Goal: Task Accomplishment & Management: Manage account settings

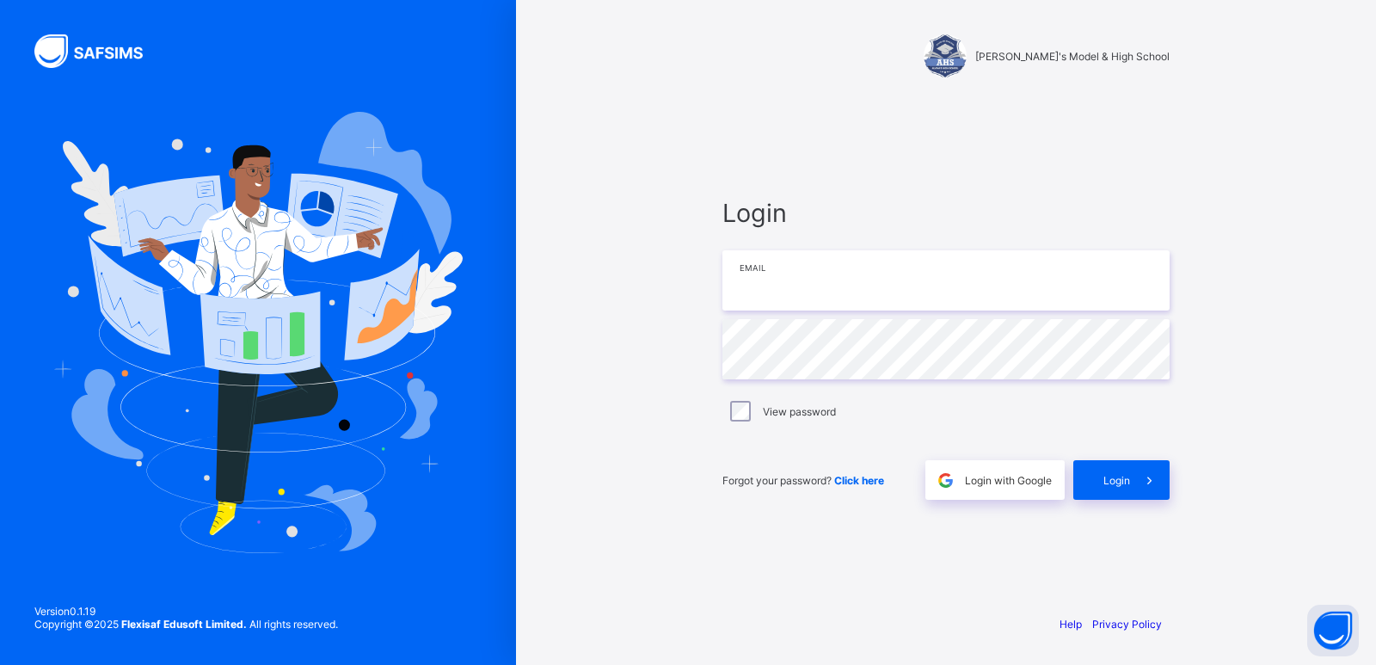
click at [781, 298] on input "email" at bounding box center [945, 280] width 447 height 60
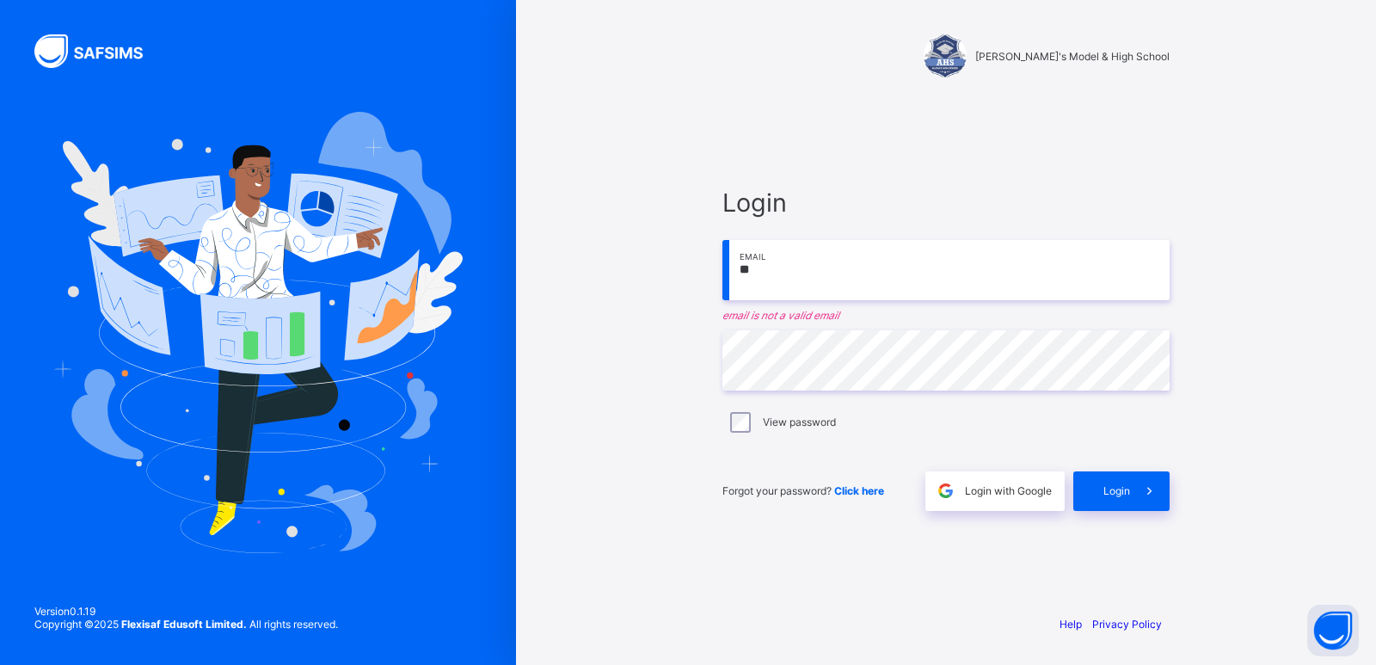
type input "**********"
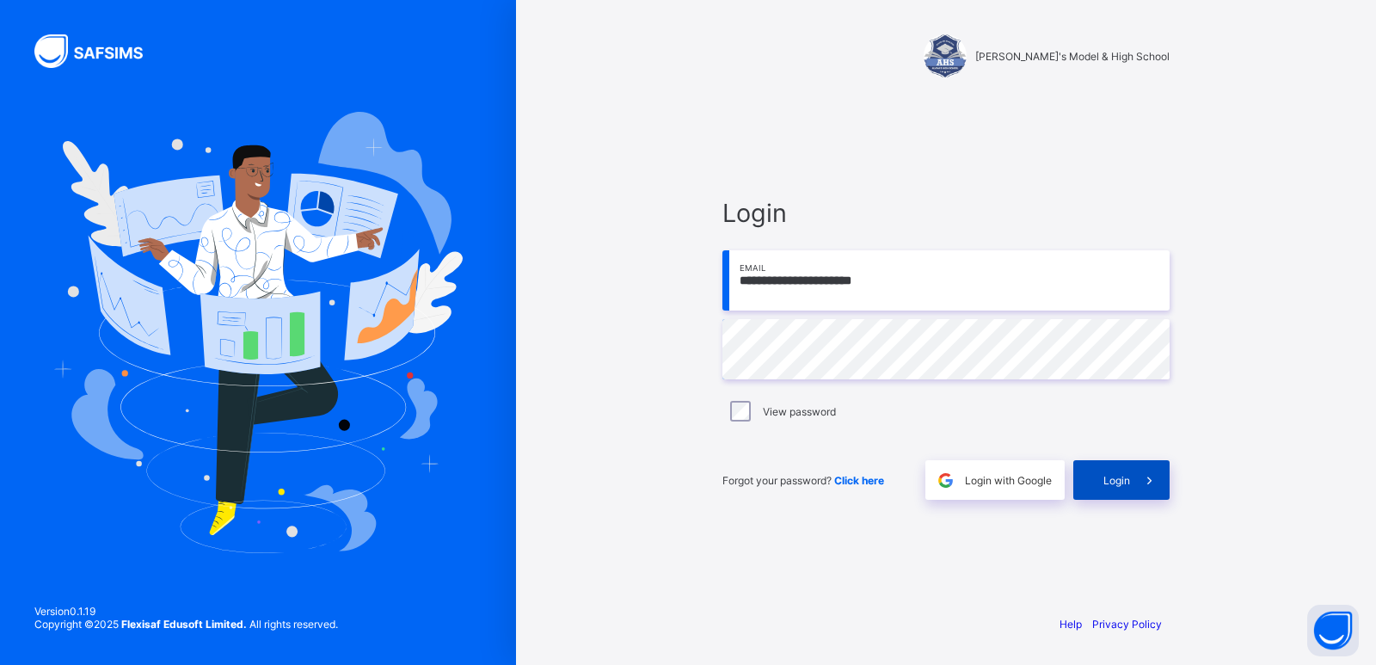
click at [1118, 481] on span "Login" at bounding box center [1117, 480] width 27 height 13
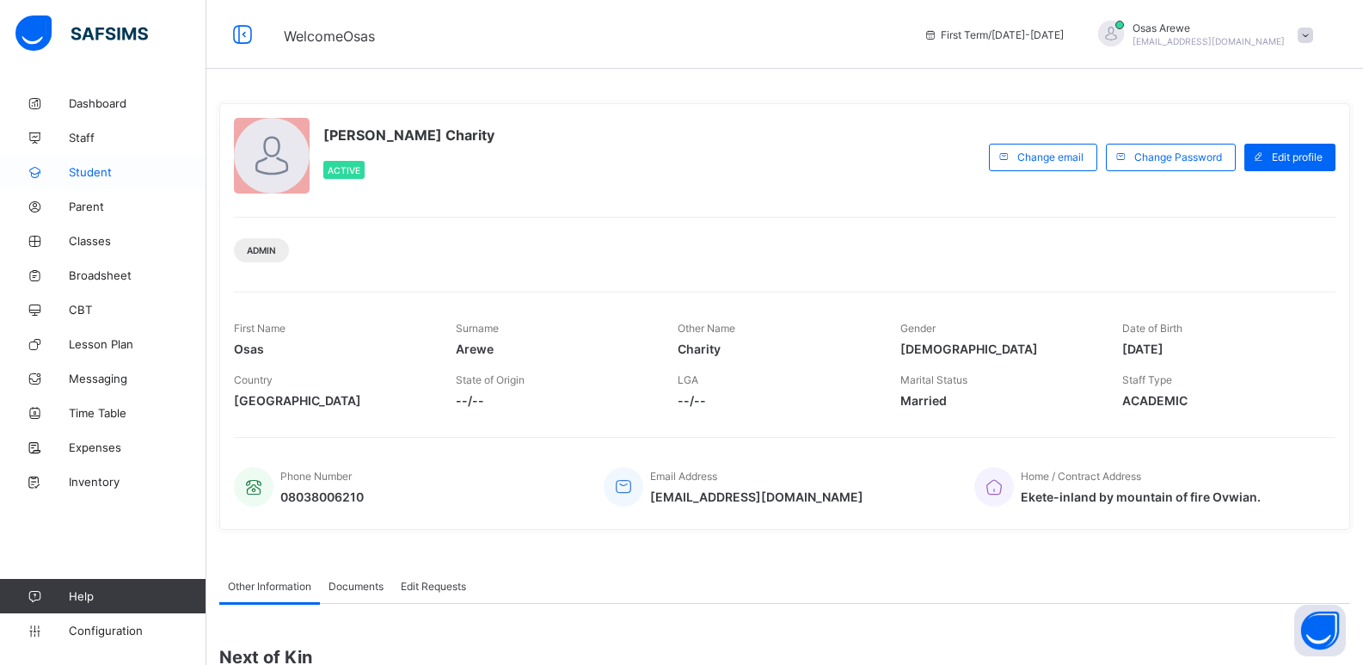
click at [87, 170] on span "Student" at bounding box center [138, 172] width 138 height 14
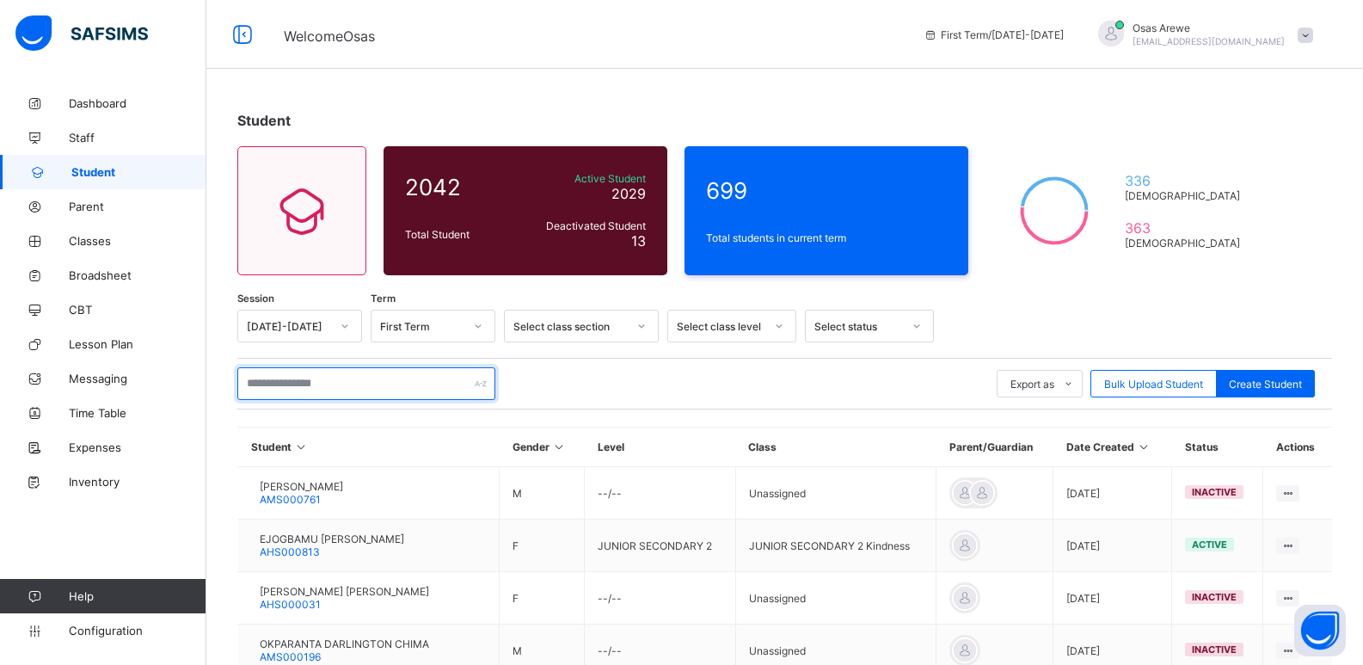
click at [360, 380] on input "text" at bounding box center [366, 383] width 258 height 33
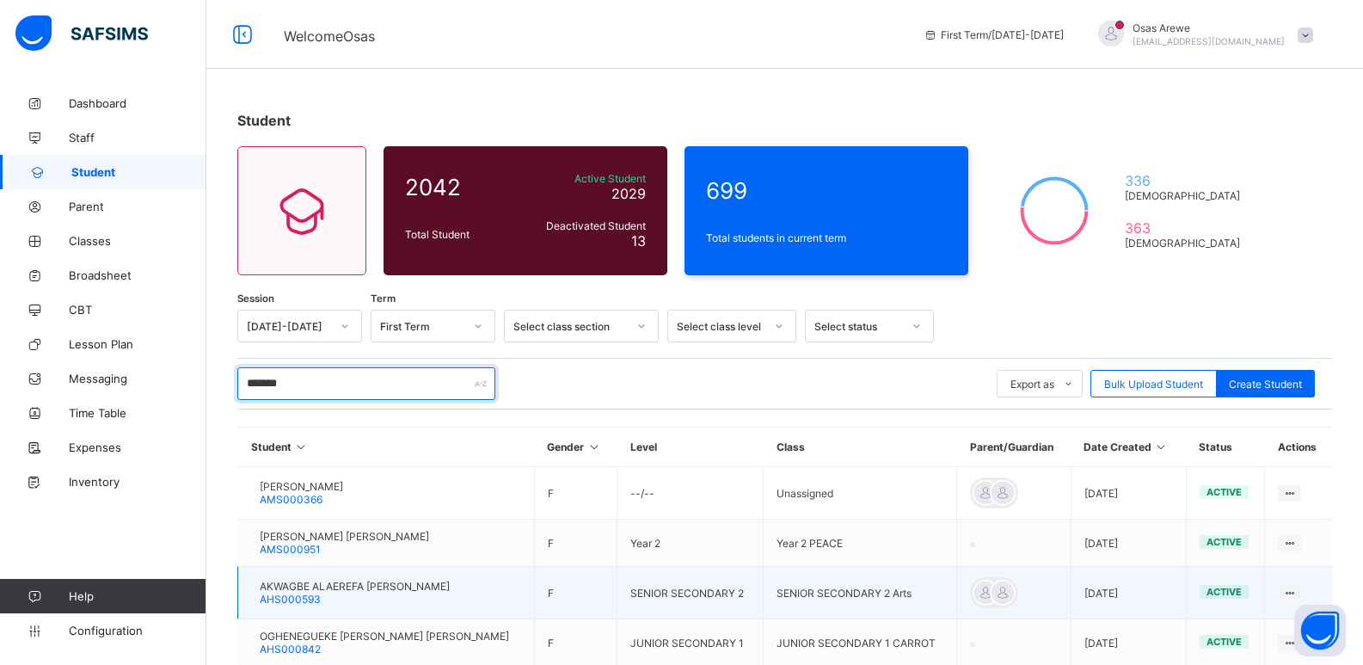
type input "*******"
click at [323, 587] on span "AKWAGBE ALAEREFA [PERSON_NAME]" at bounding box center [355, 586] width 190 height 13
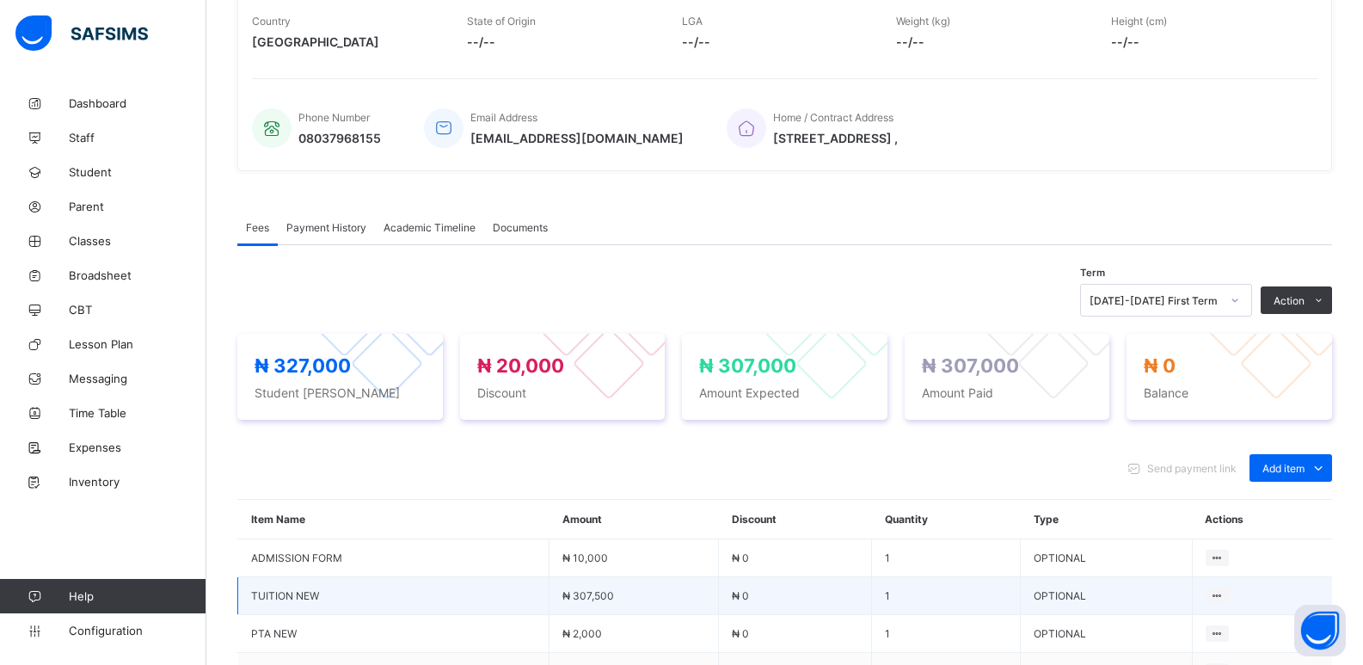
scroll to position [430, 0]
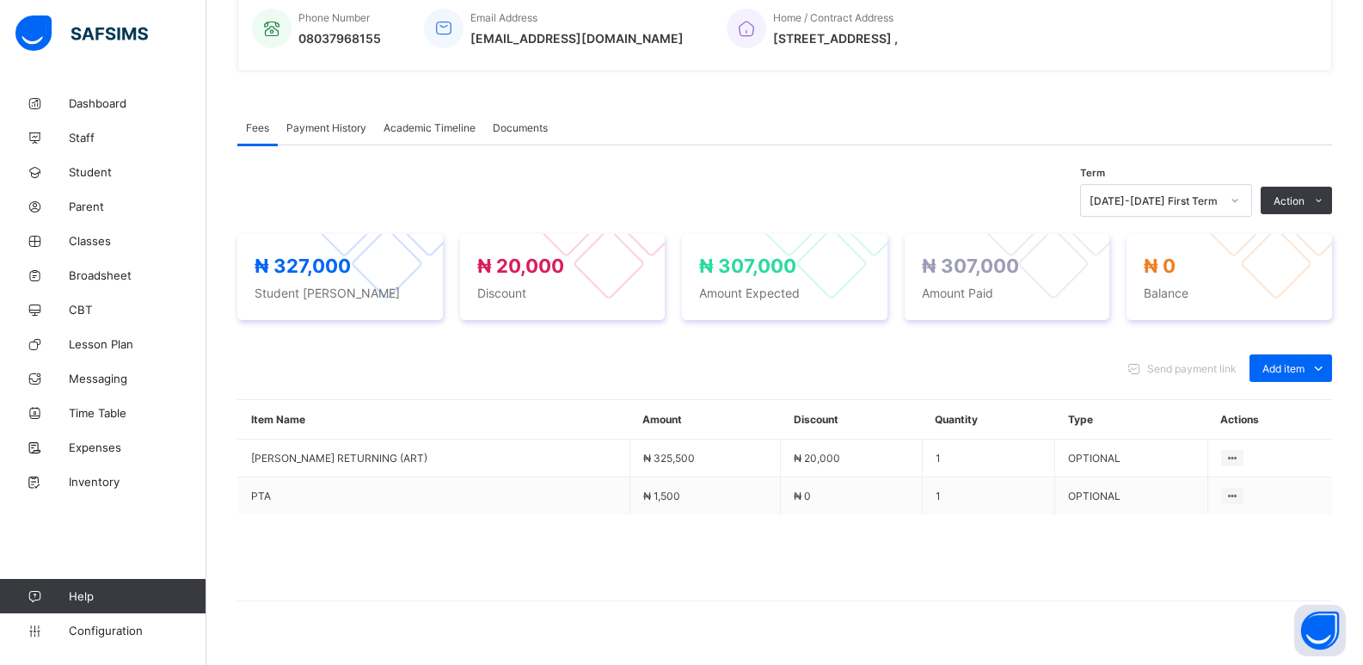
click at [325, 127] on span "Payment History" at bounding box center [326, 127] width 80 height 13
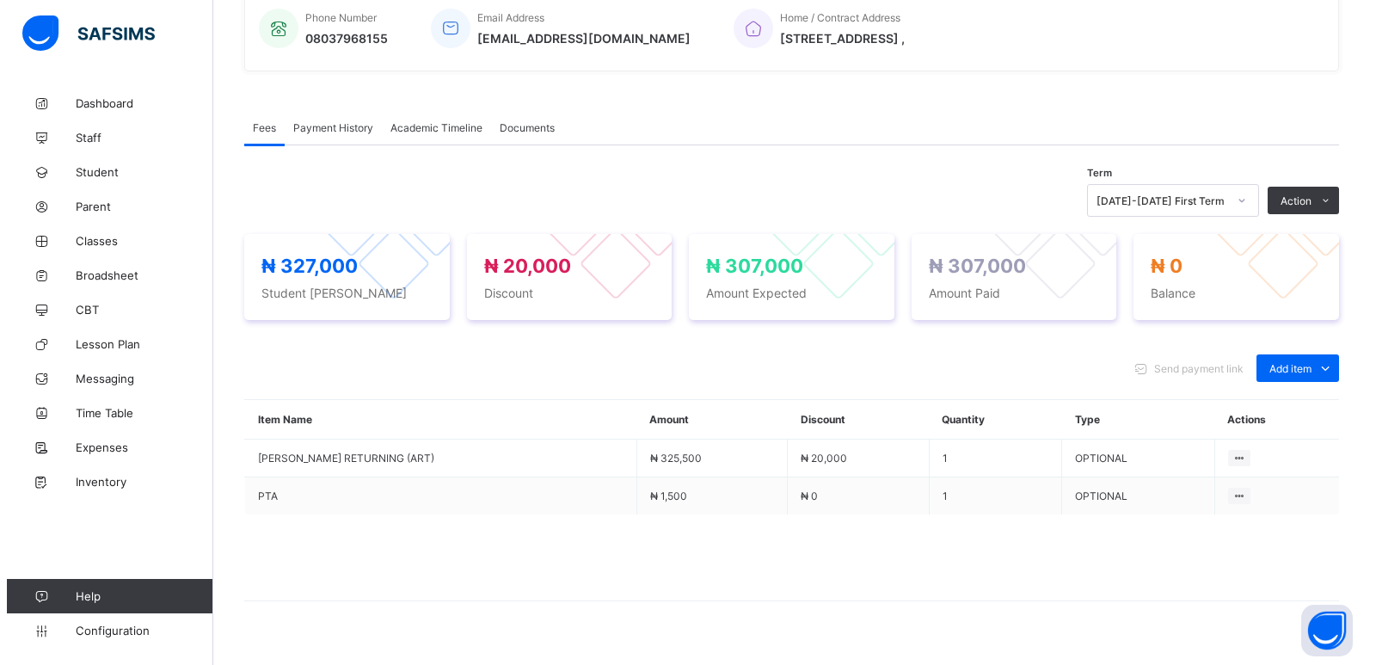
scroll to position [252, 0]
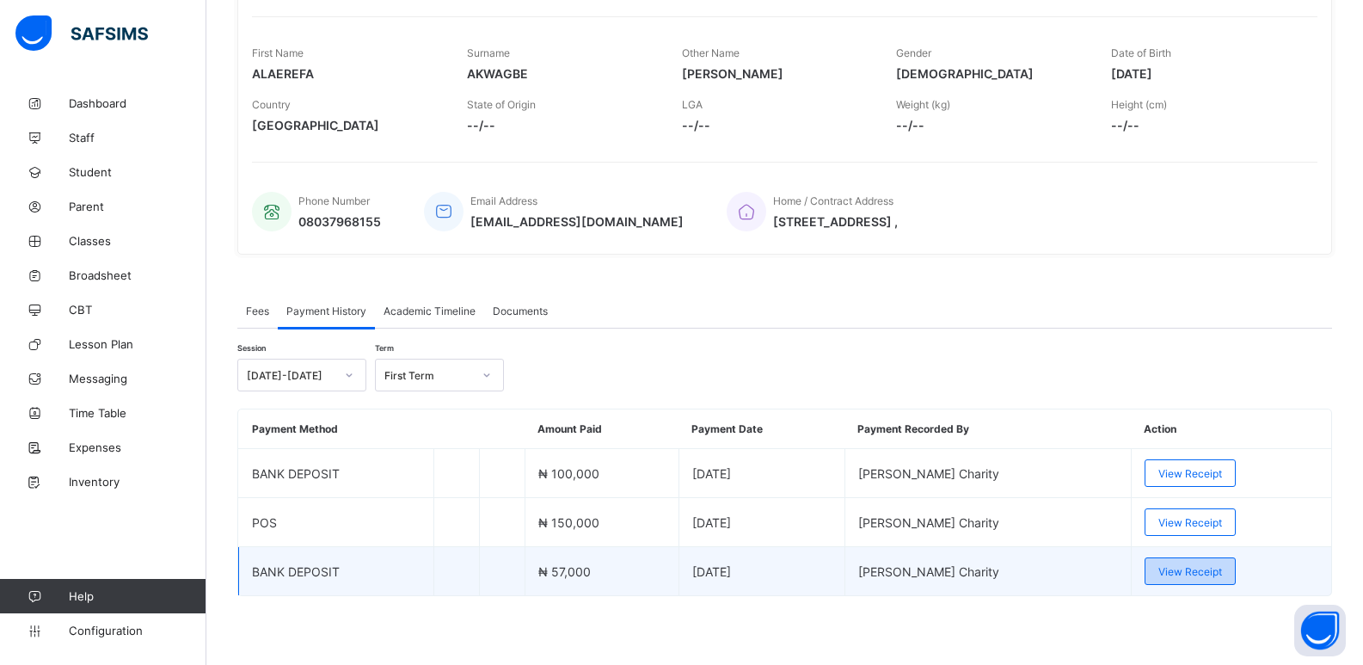
click at [1190, 570] on span "View Receipt" at bounding box center [1191, 571] width 64 height 13
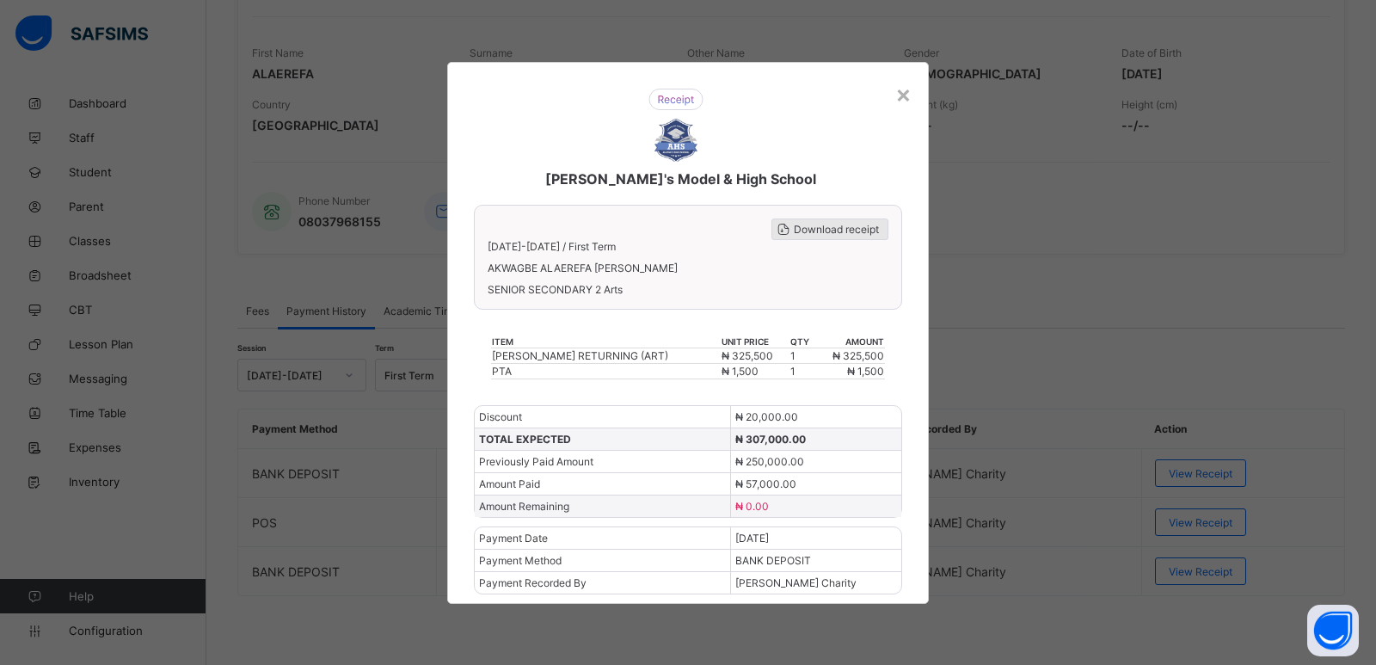
click at [861, 231] on span "Download receipt" at bounding box center [836, 229] width 85 height 13
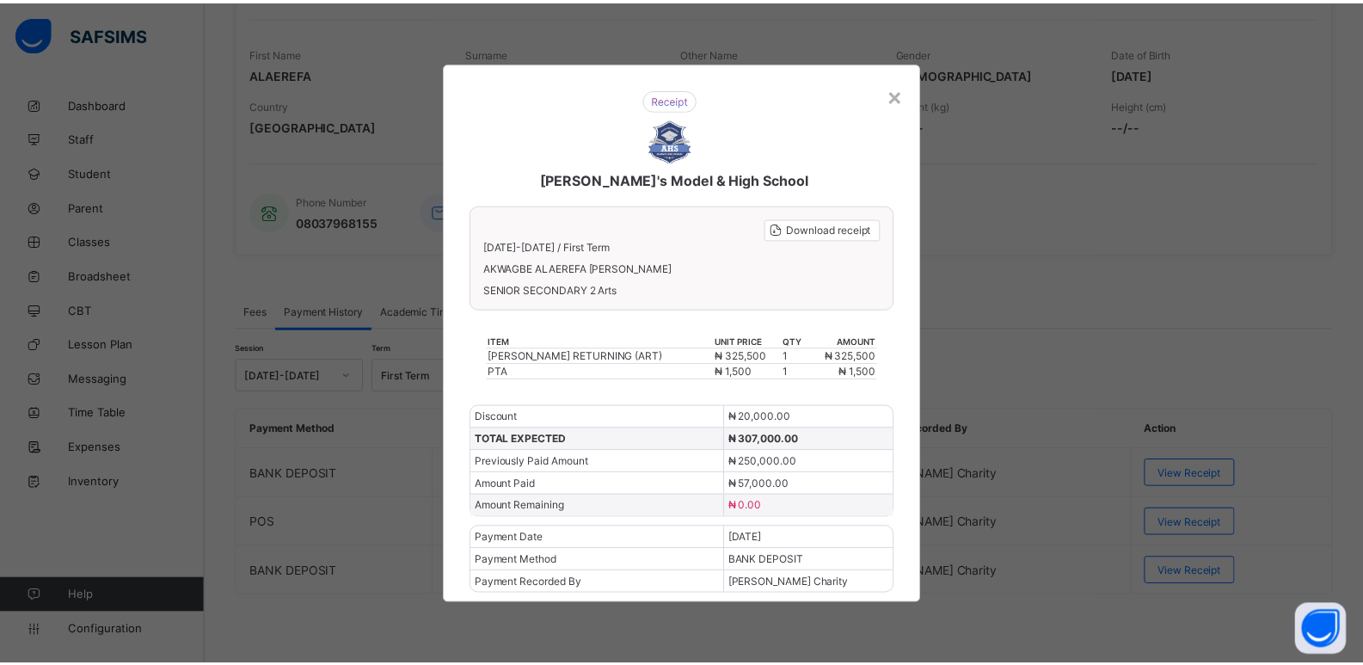
scroll to position [0, 0]
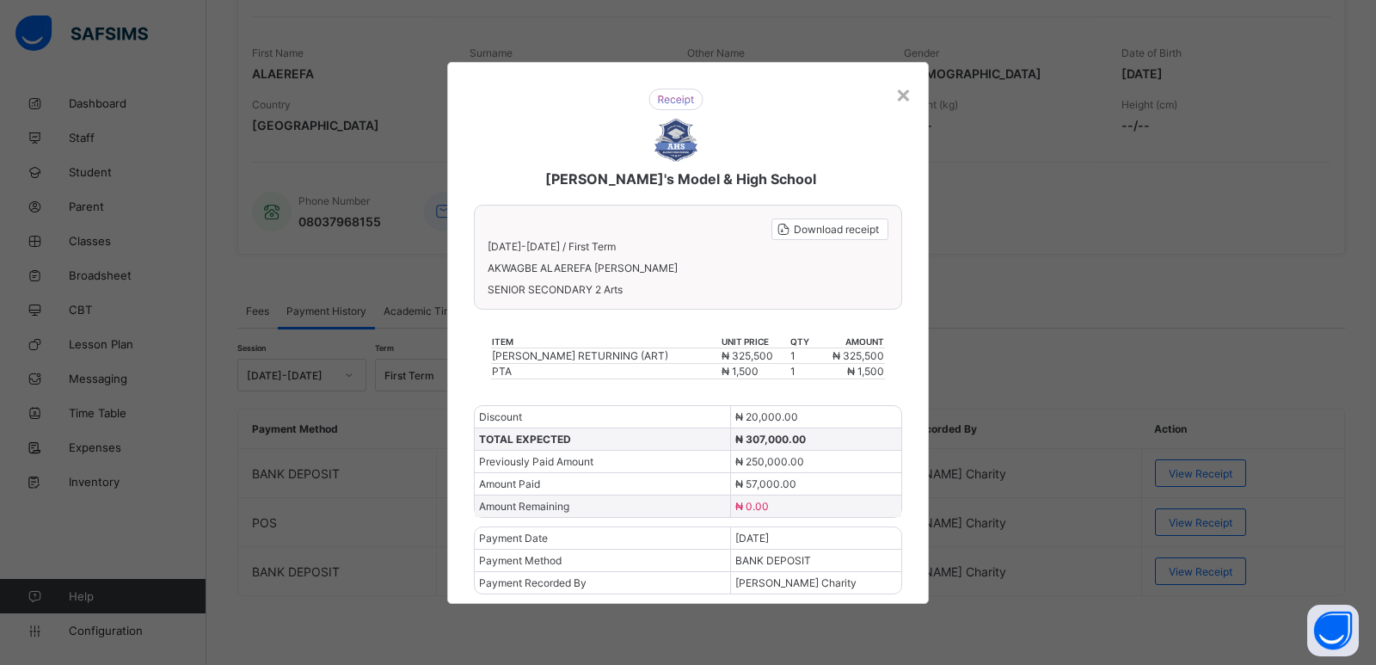
drag, startPoint x: 903, startPoint y: 97, endPoint x: 771, endPoint y: 106, distance: 132.7
click at [901, 98] on div "×" at bounding box center [903, 93] width 16 height 29
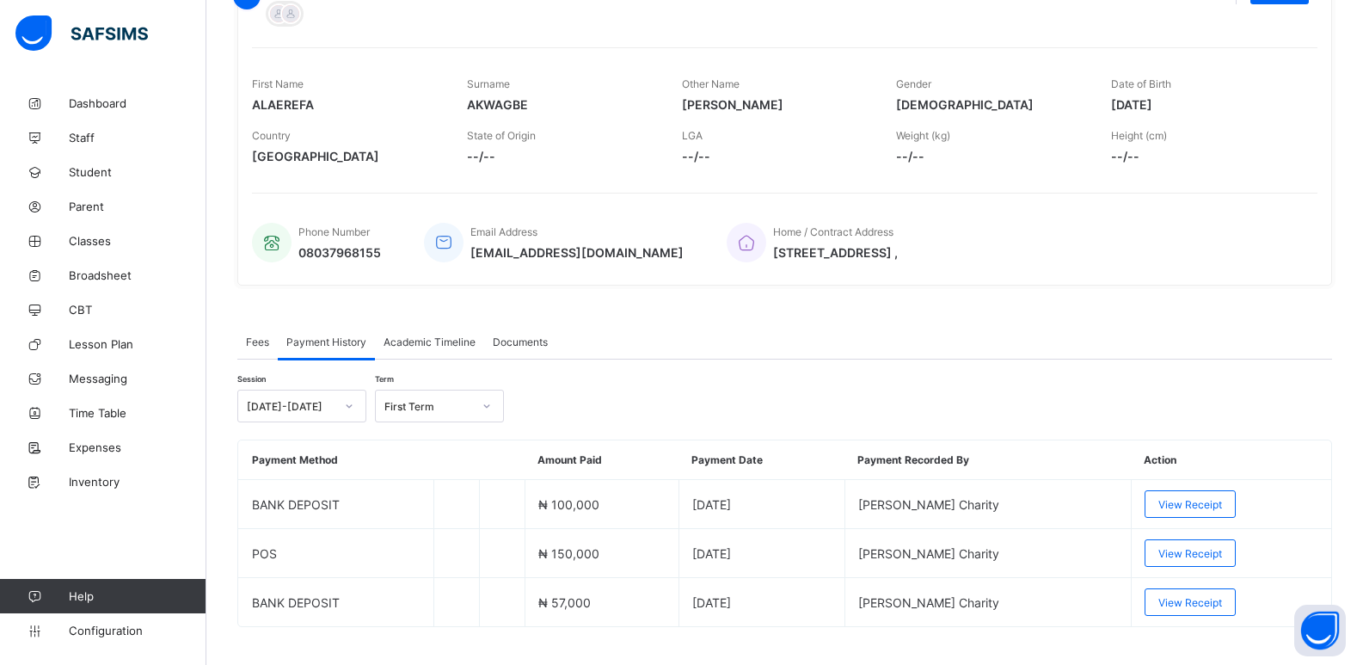
scroll to position [252, 0]
